Goal: Task Accomplishment & Management: Manage account settings

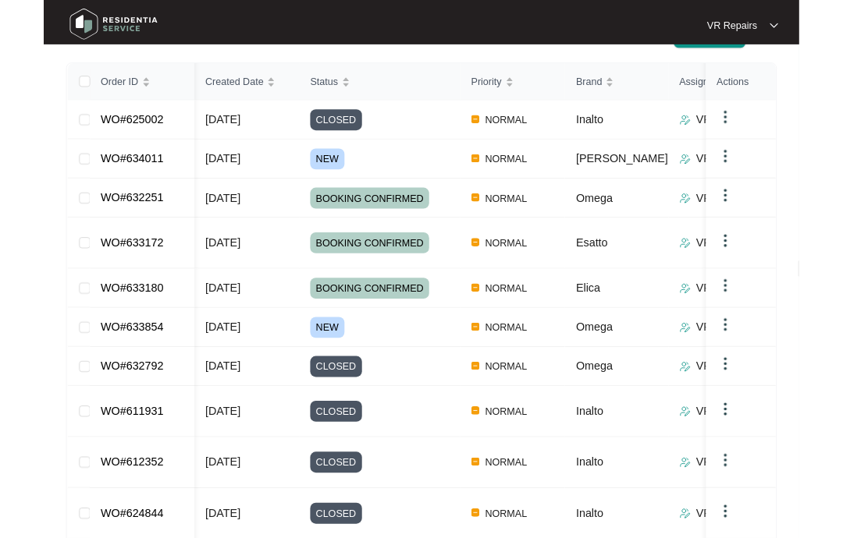
scroll to position [292, 0]
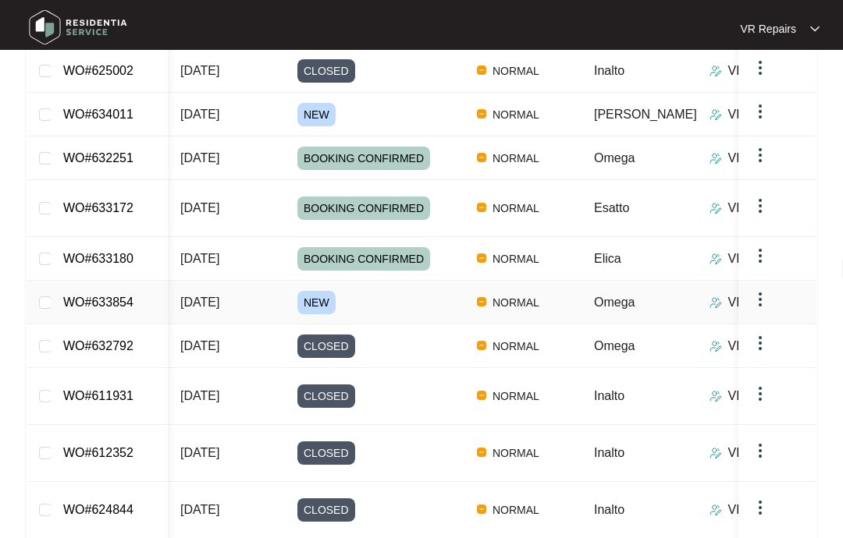
click at [133, 296] on link "WO#633854" at bounding box center [98, 302] width 70 height 13
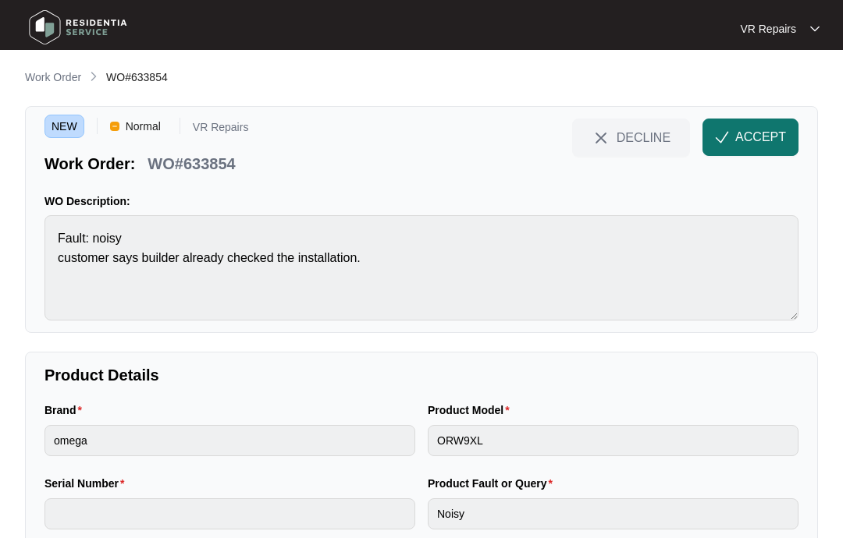
click at [751, 138] on span "ACCEPT" at bounding box center [760, 137] width 51 height 19
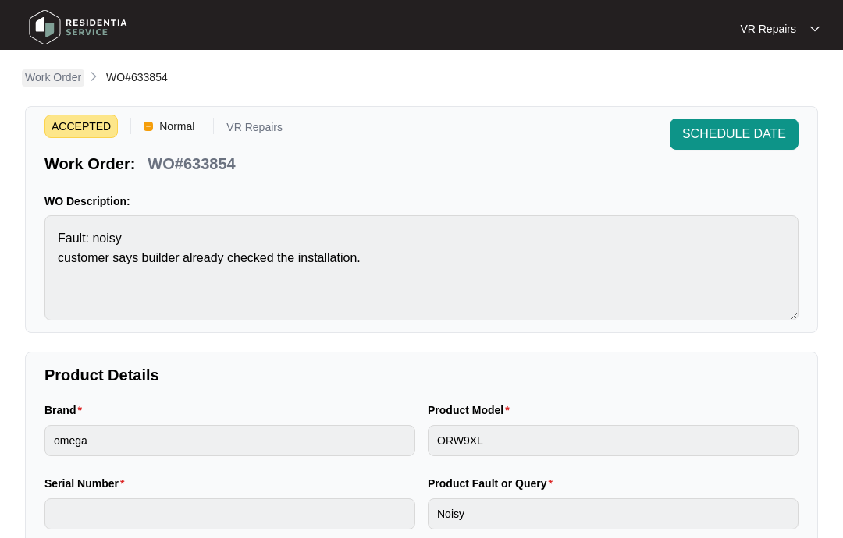
click at [55, 73] on p "Work Order" at bounding box center [53, 77] width 56 height 16
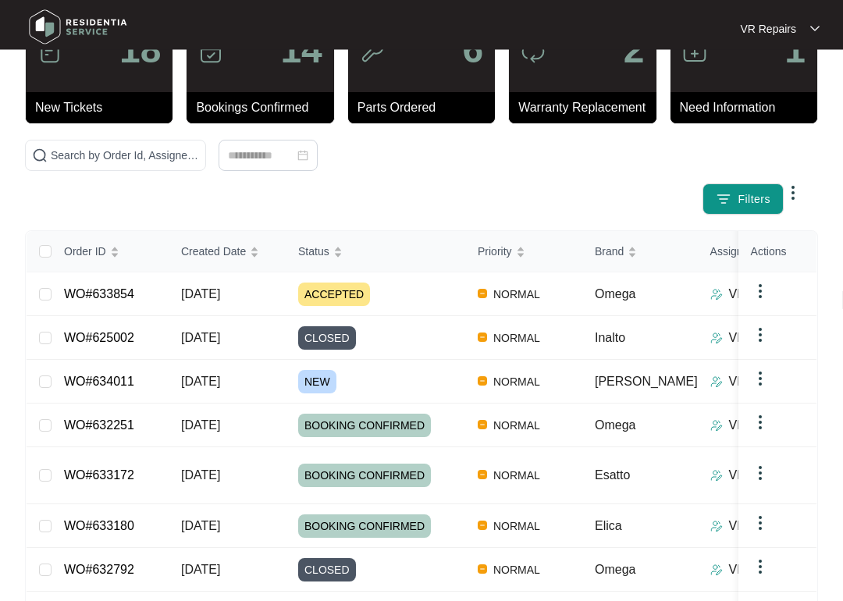
scroll to position [69, 0]
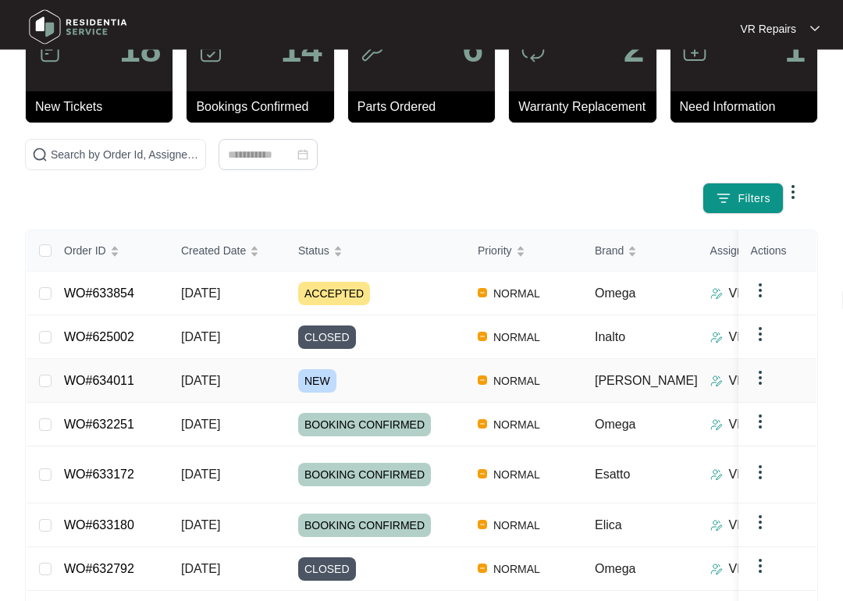
click at [129, 383] on link "WO#634011" at bounding box center [99, 380] width 70 height 13
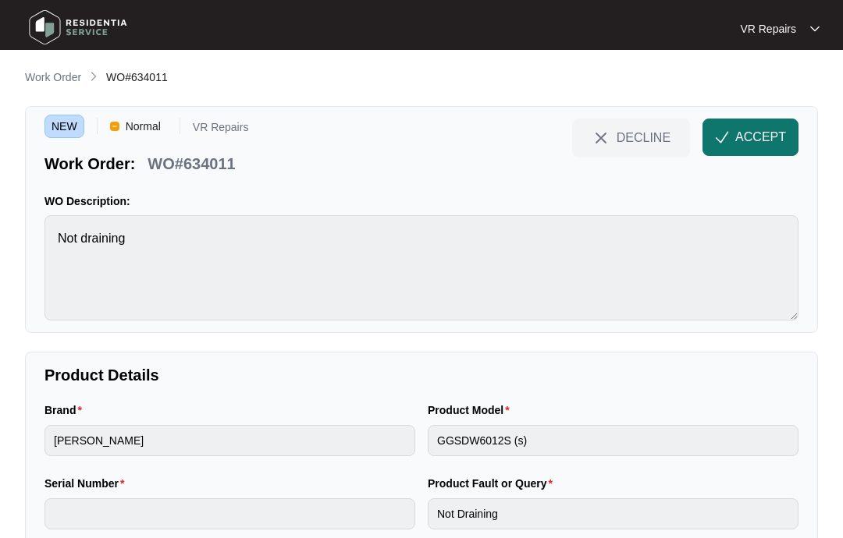
click at [765, 126] on button "ACCEPT" at bounding box center [750, 137] width 96 height 37
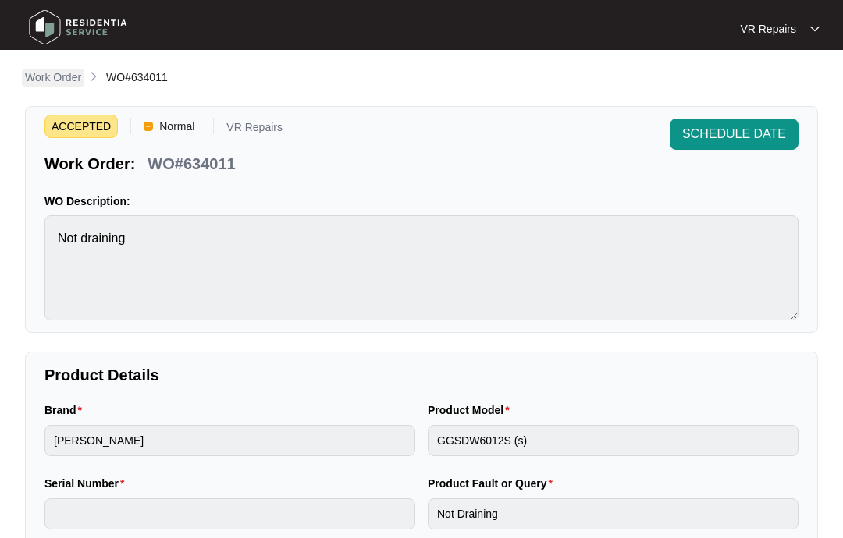
click at [55, 79] on p "Work Order" at bounding box center [53, 77] width 56 height 16
